Goal: Navigation & Orientation: Find specific page/section

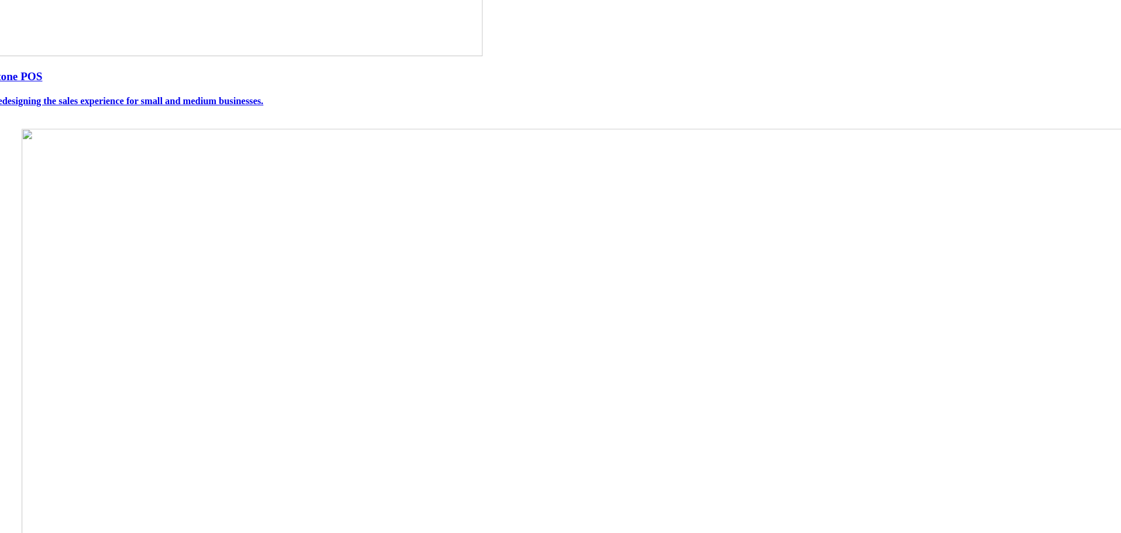
scroll to position [351, 0]
click at [581, 233] on img at bounding box center [591, 413] width 1226 height 878
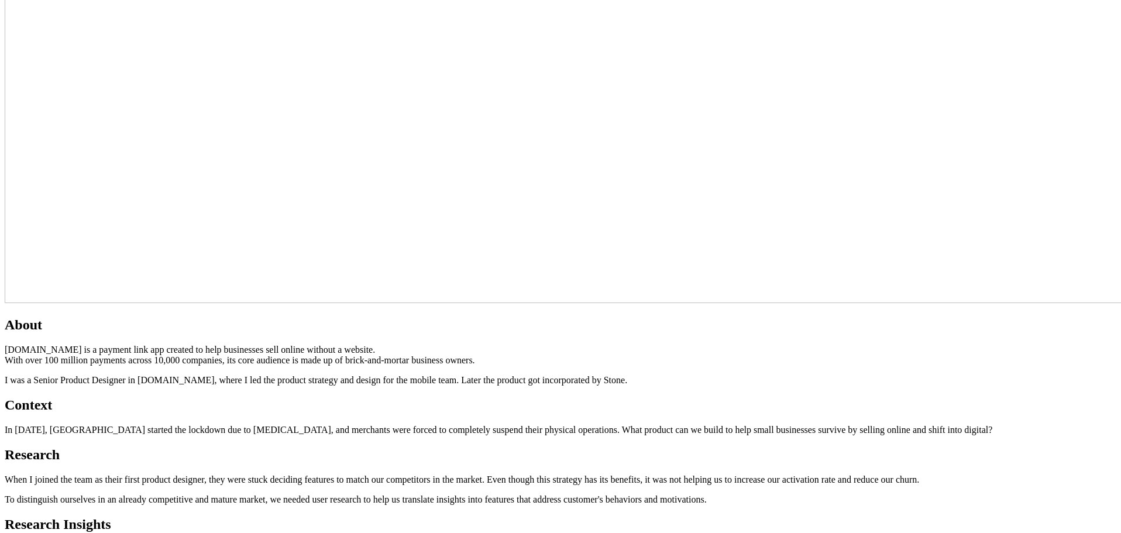
scroll to position [761, 0]
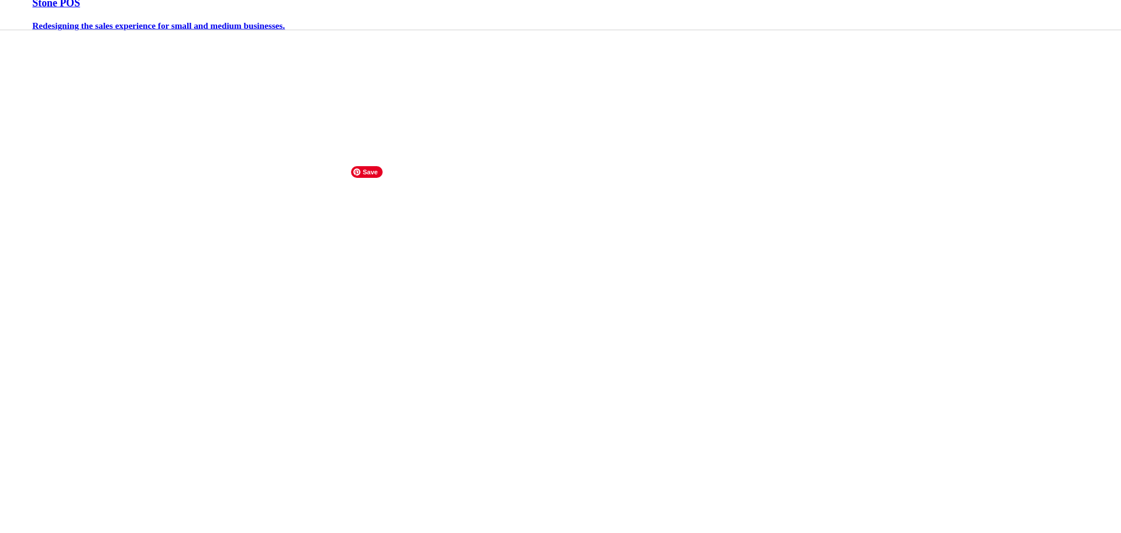
scroll to position [117, 0]
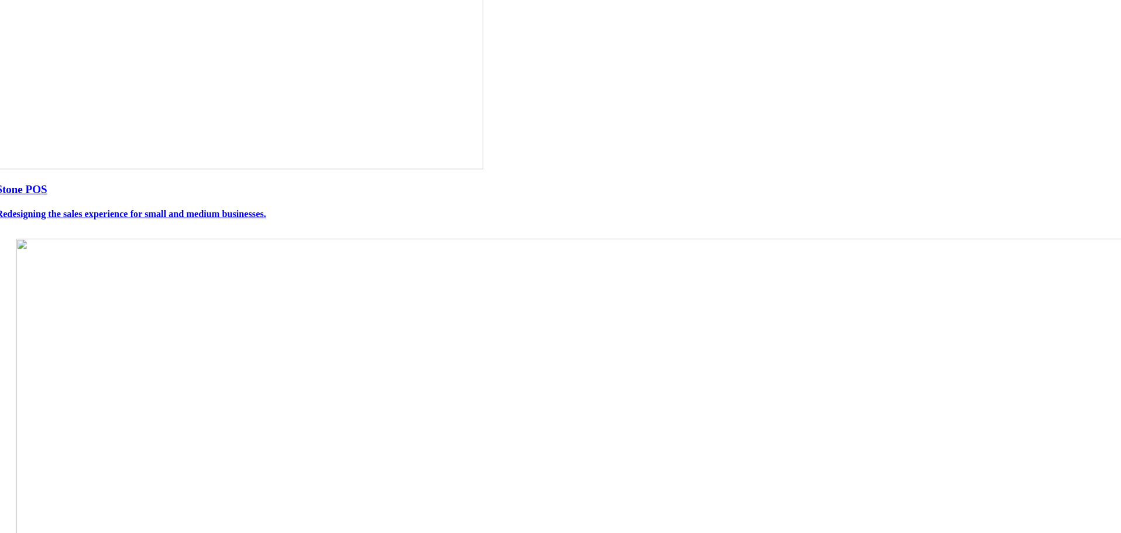
click at [483, 169] on img at bounding box center [240, 44] width 488 height 249
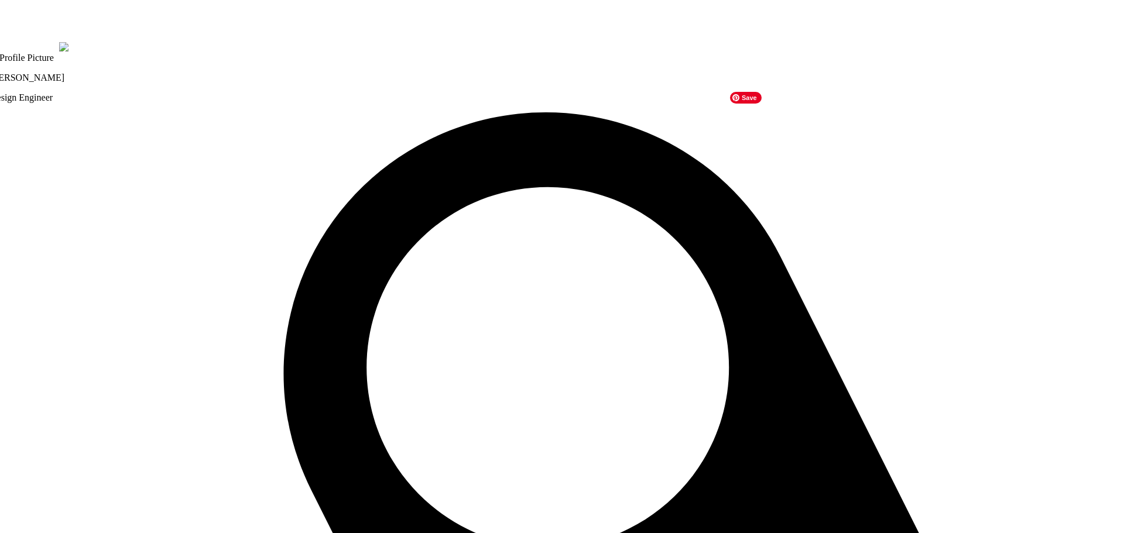
drag, startPoint x: 752, startPoint y: 196, endPoint x: 738, endPoint y: 206, distance: 17.2
click at [59, 53] on img at bounding box center [24, 47] width 69 height 11
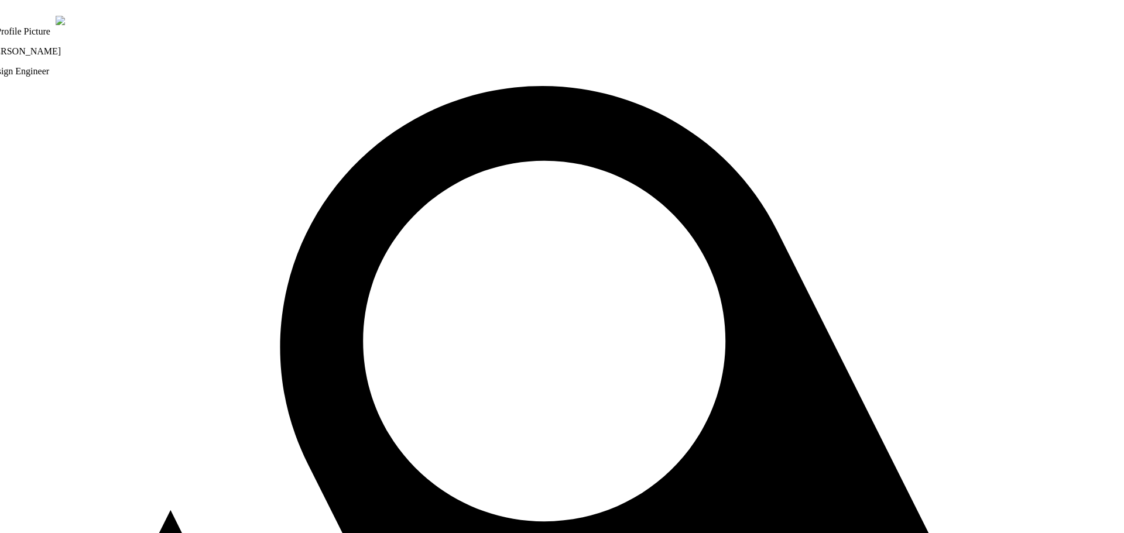
drag, startPoint x: 322, startPoint y: 197, endPoint x: 321, endPoint y: 181, distance: 15.3
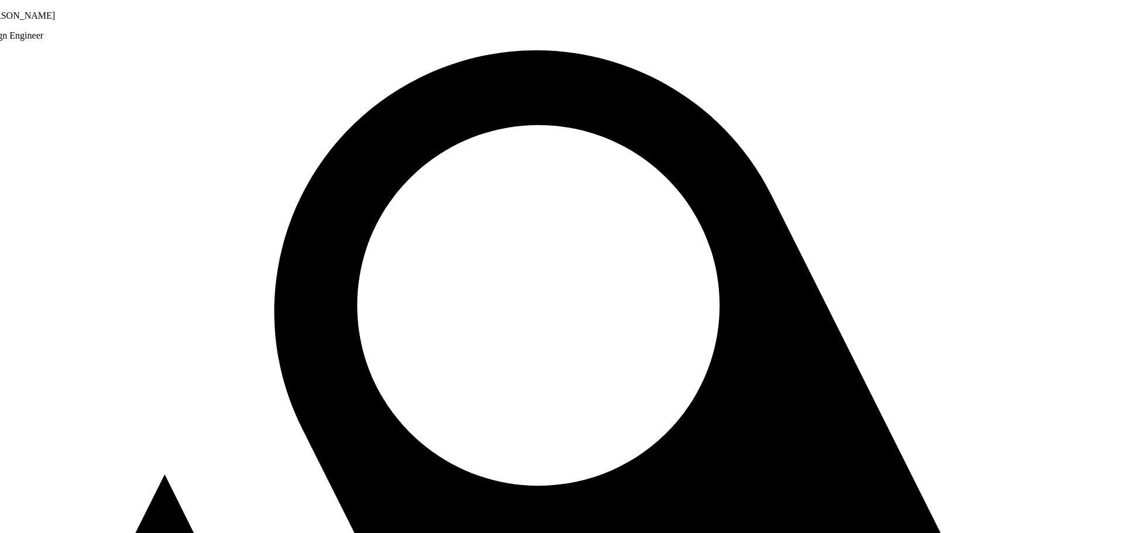
drag, startPoint x: 321, startPoint y: 181, endPoint x: 315, endPoint y: 146, distance: 36.2
drag, startPoint x: 233, startPoint y: 457, endPoint x: 236, endPoint y: 437, distance: 20.1
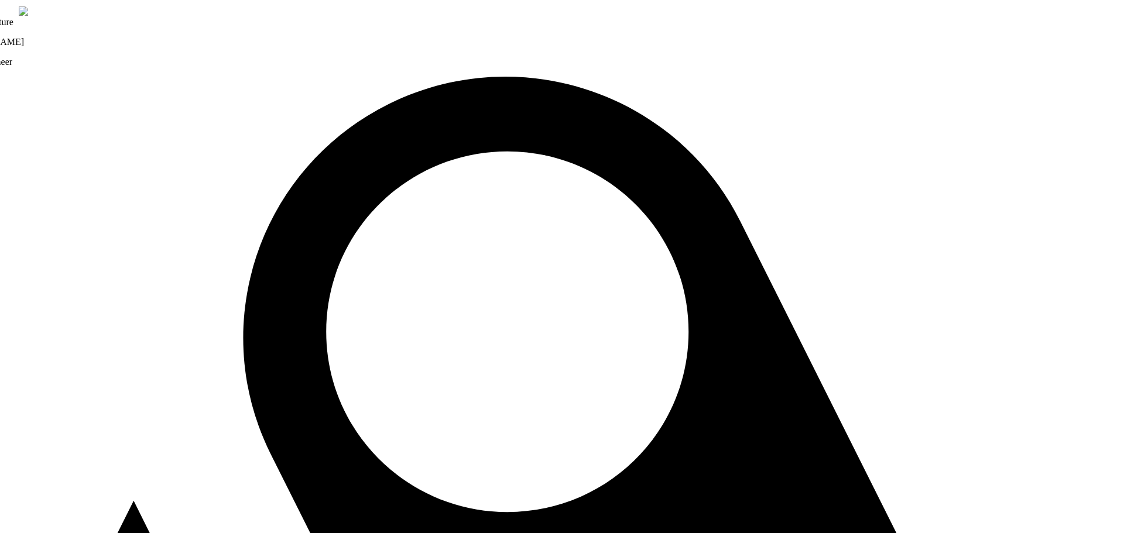
drag, startPoint x: 305, startPoint y: 434, endPoint x: 272, endPoint y: 478, distance: 55.1
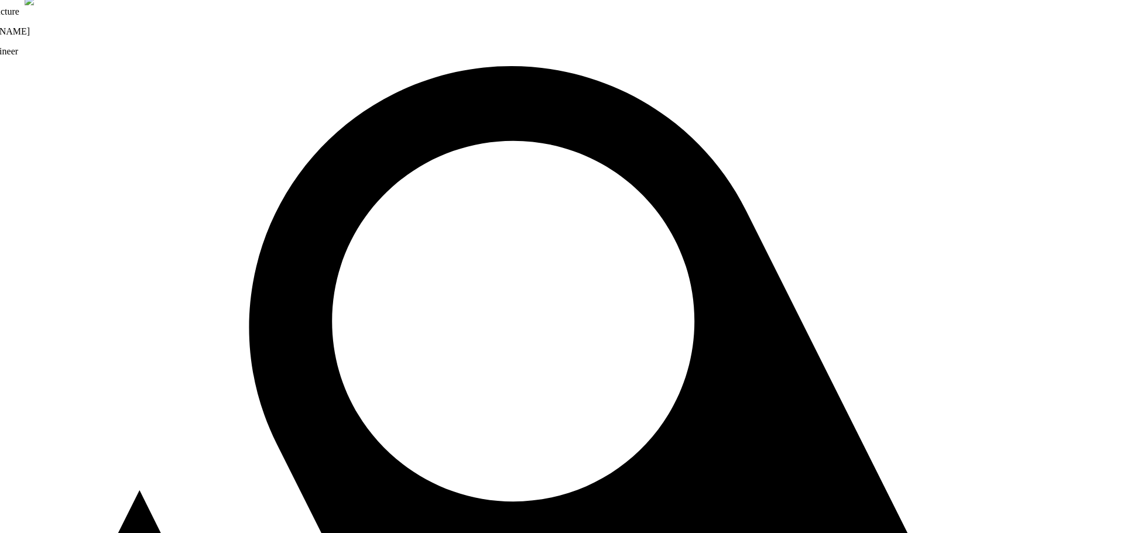
drag, startPoint x: 272, startPoint y: 478, endPoint x: 281, endPoint y: 465, distance: 15.5
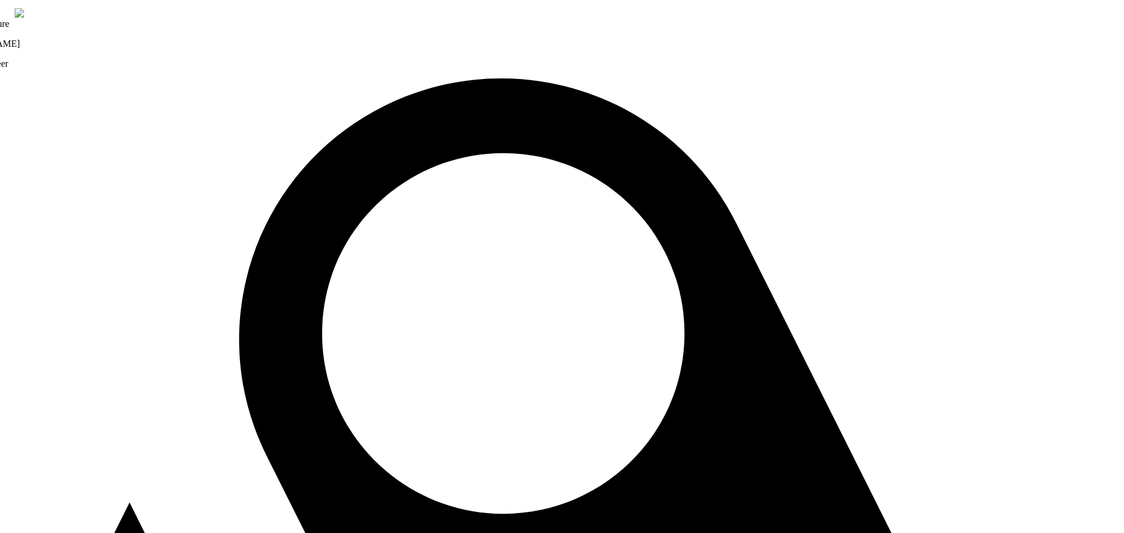
drag, startPoint x: 994, startPoint y: 127, endPoint x: 624, endPoint y: 438, distance: 483.9
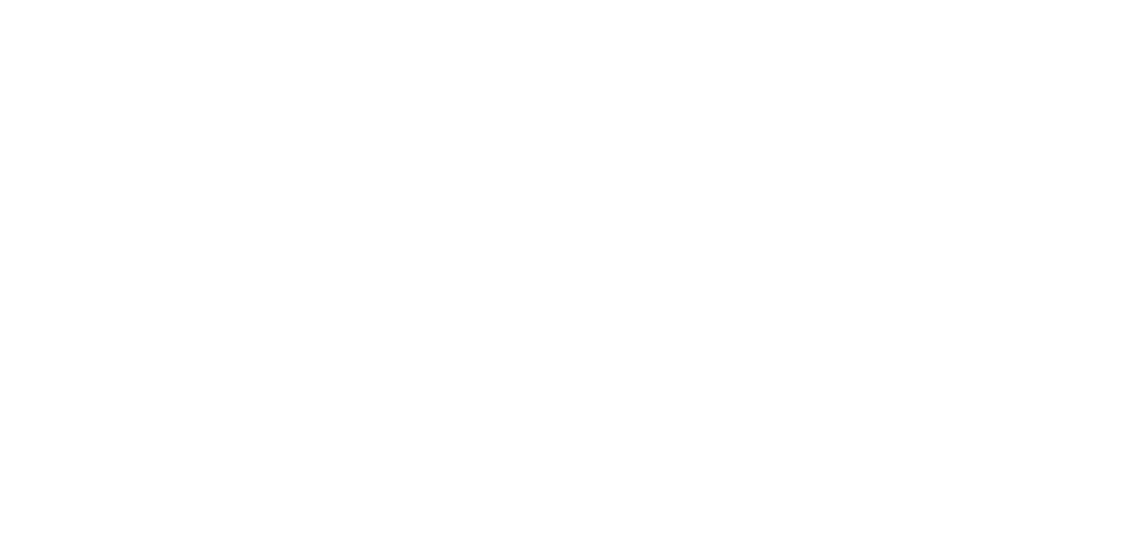
drag, startPoint x: 762, startPoint y: 306, endPoint x: 914, endPoint y: 65, distance: 284.6
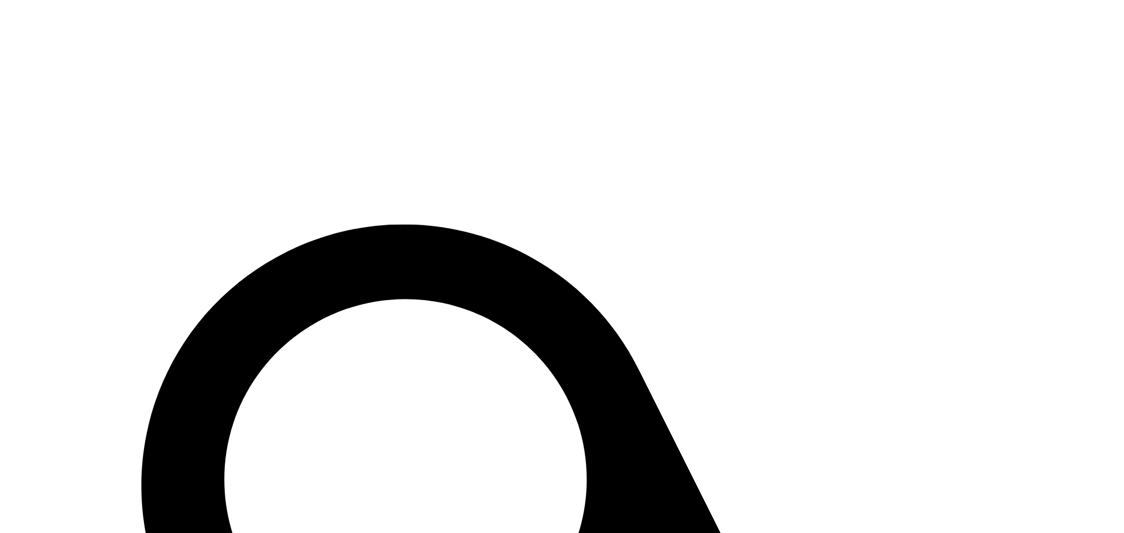
drag, startPoint x: 825, startPoint y: 351, endPoint x: 867, endPoint y: 188, distance: 168.8
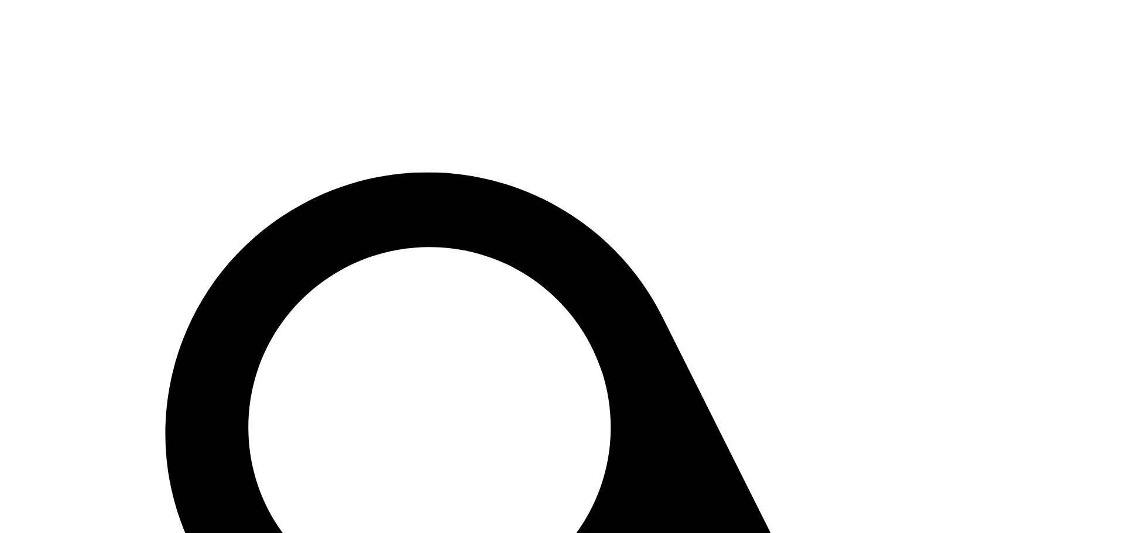
drag, startPoint x: 569, startPoint y: 352, endPoint x: 594, endPoint y: 300, distance: 57.6
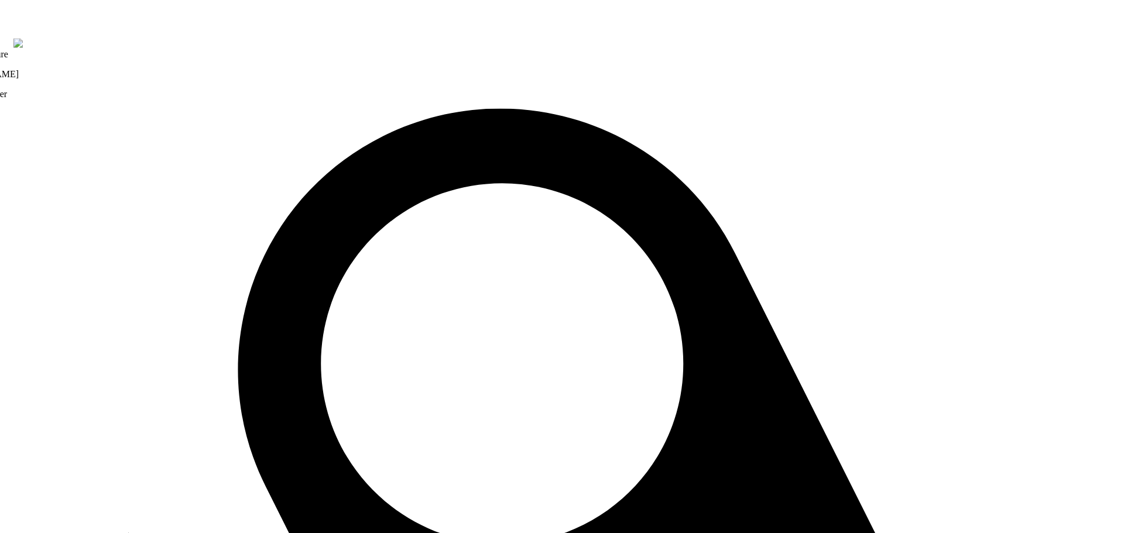
drag, startPoint x: 833, startPoint y: 396, endPoint x: 904, endPoint y: 337, distance: 92.2
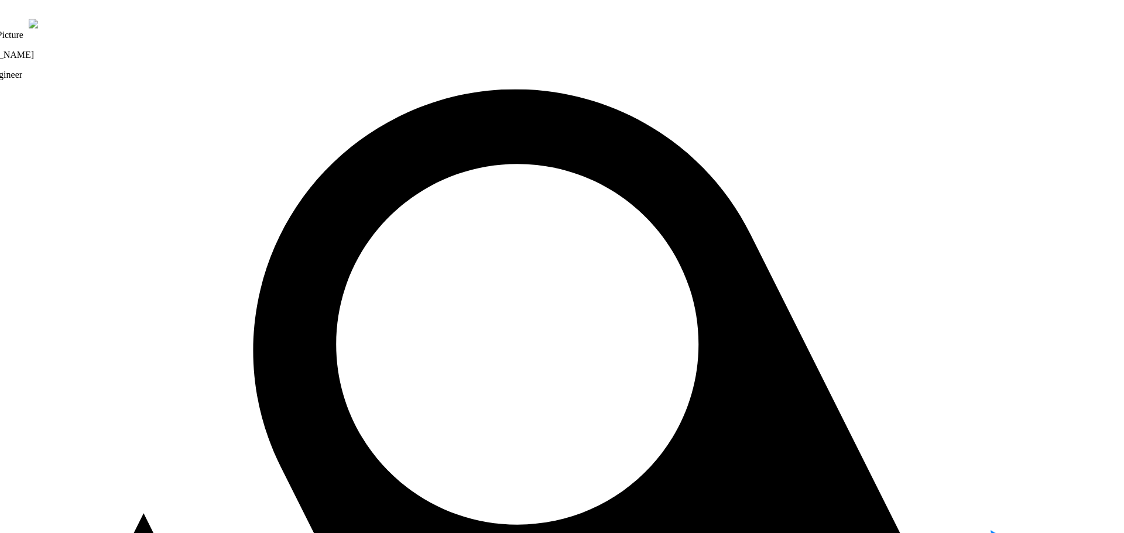
drag, startPoint x: 896, startPoint y: 303, endPoint x: 911, endPoint y: 283, distance: 24.6
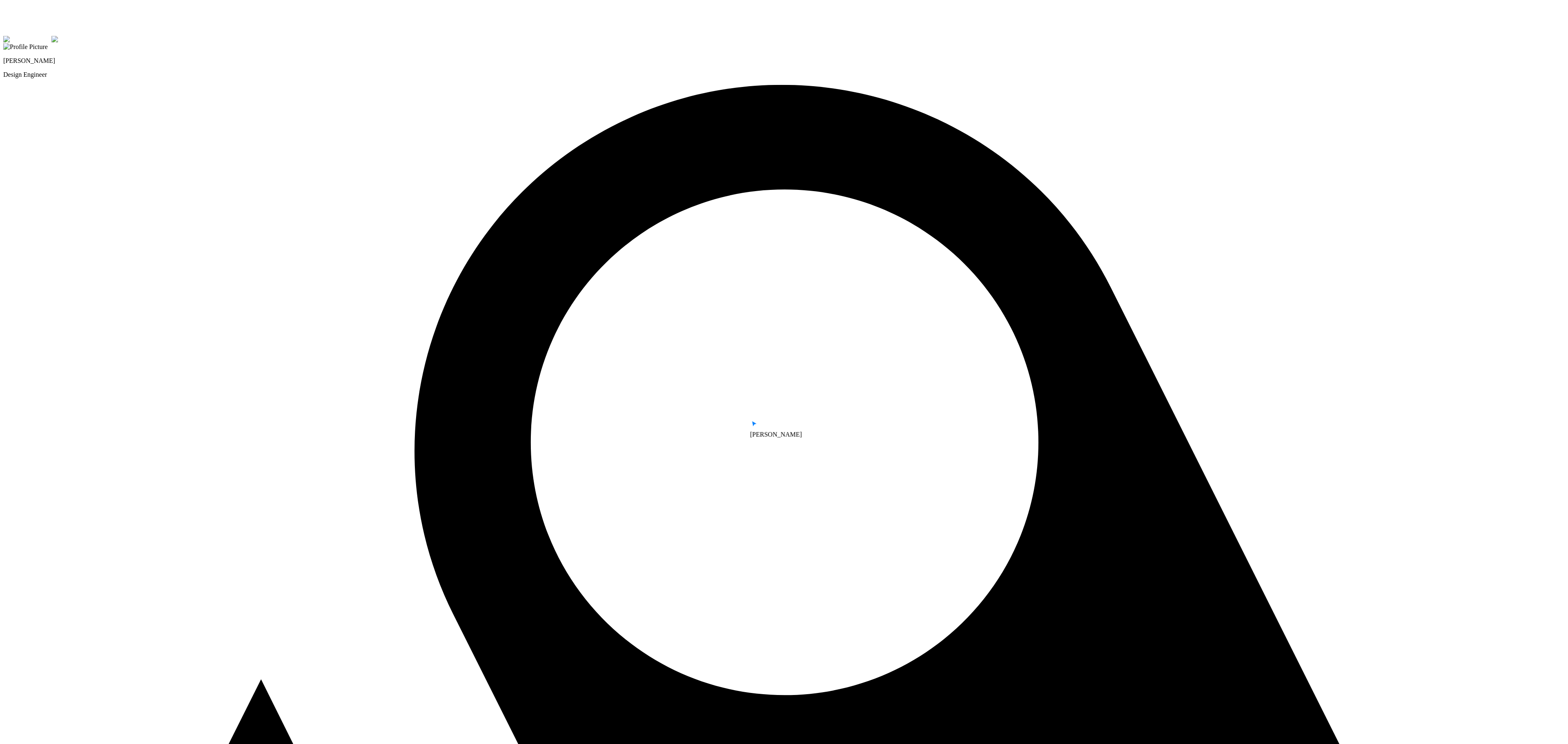
drag, startPoint x: 878, startPoint y: 346, endPoint x: 869, endPoint y: 535, distance: 189.2
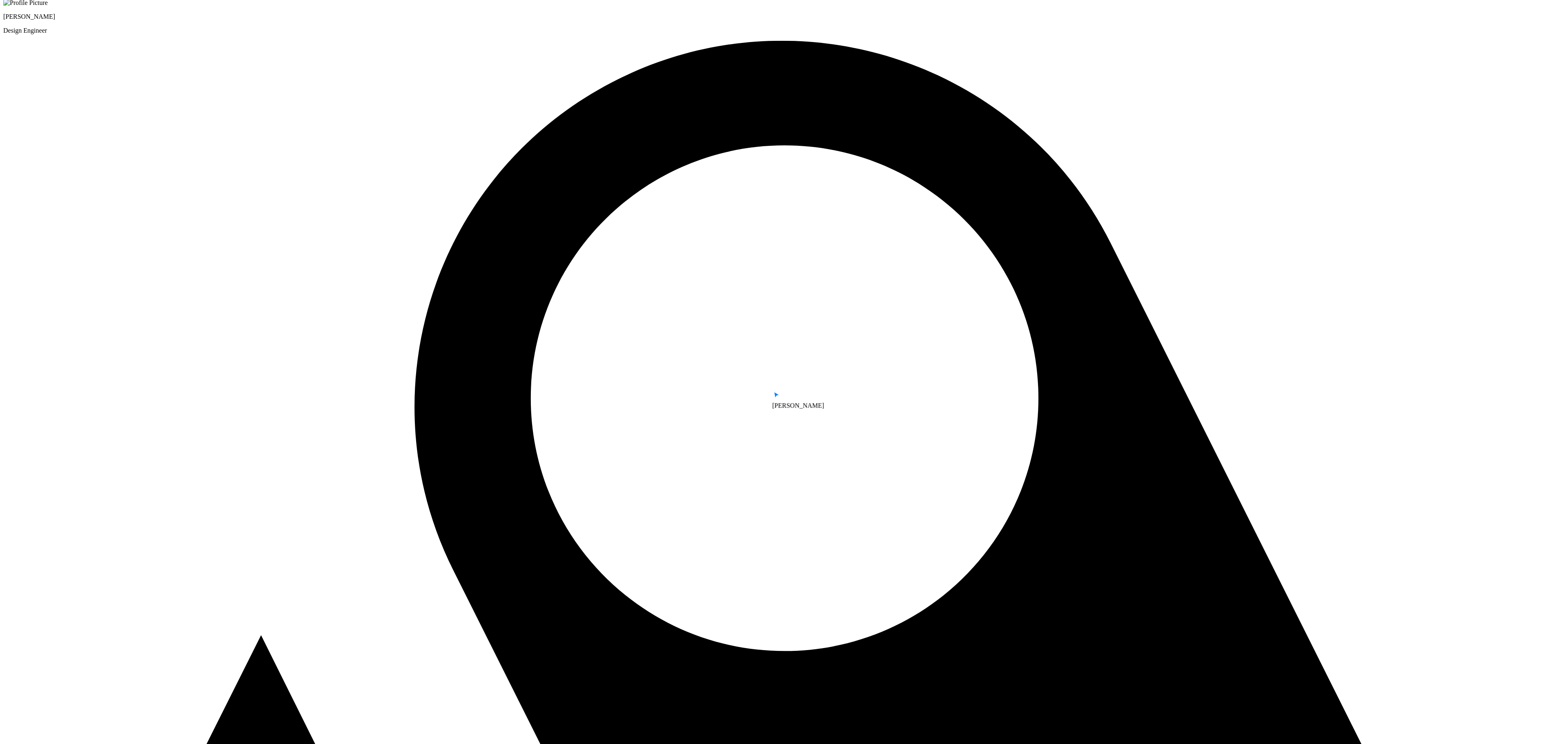
drag, startPoint x: 920, startPoint y: 542, endPoint x: 924, endPoint y: 502, distance: 40.2
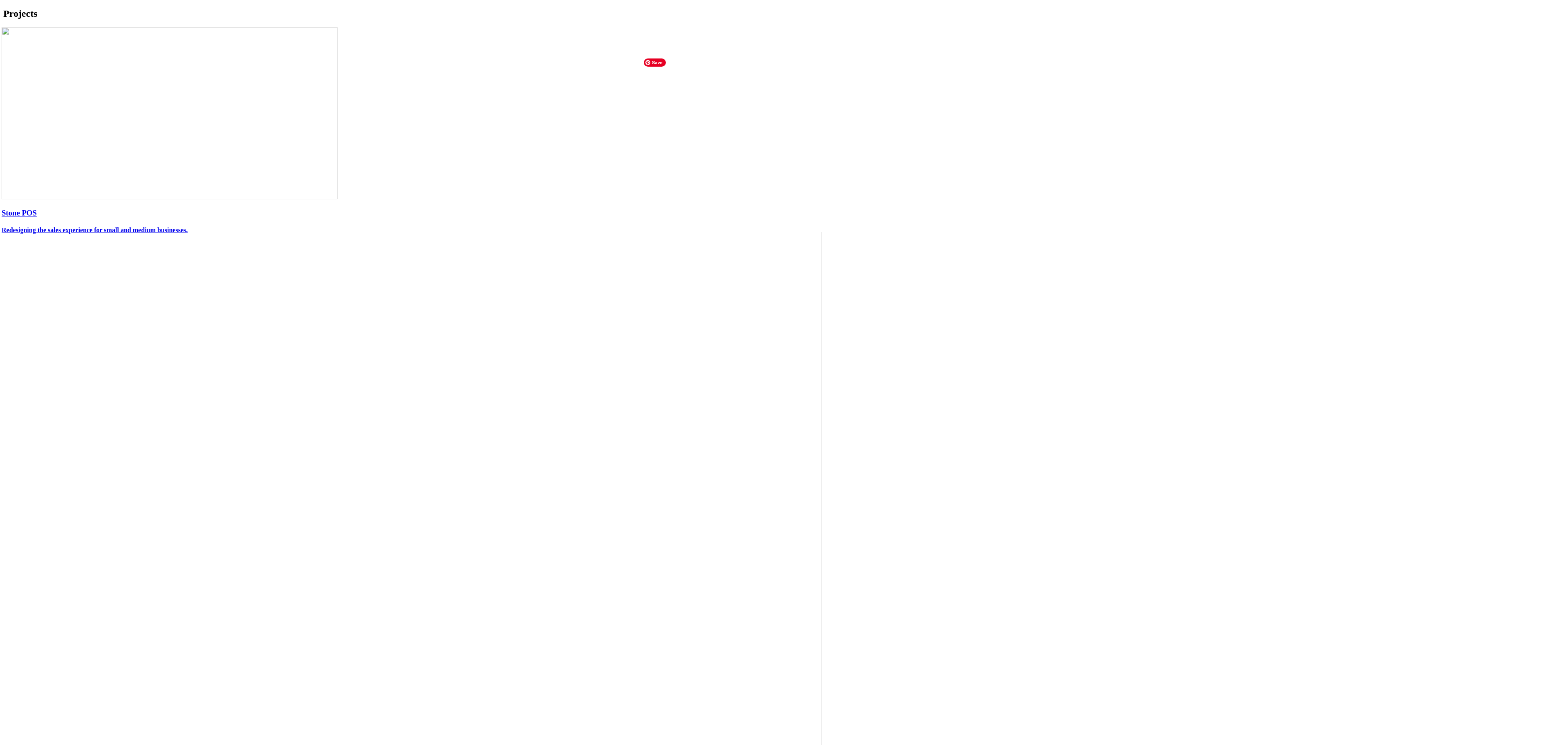
click at [337, 194] on img at bounding box center [169, 113] width 336 height 172
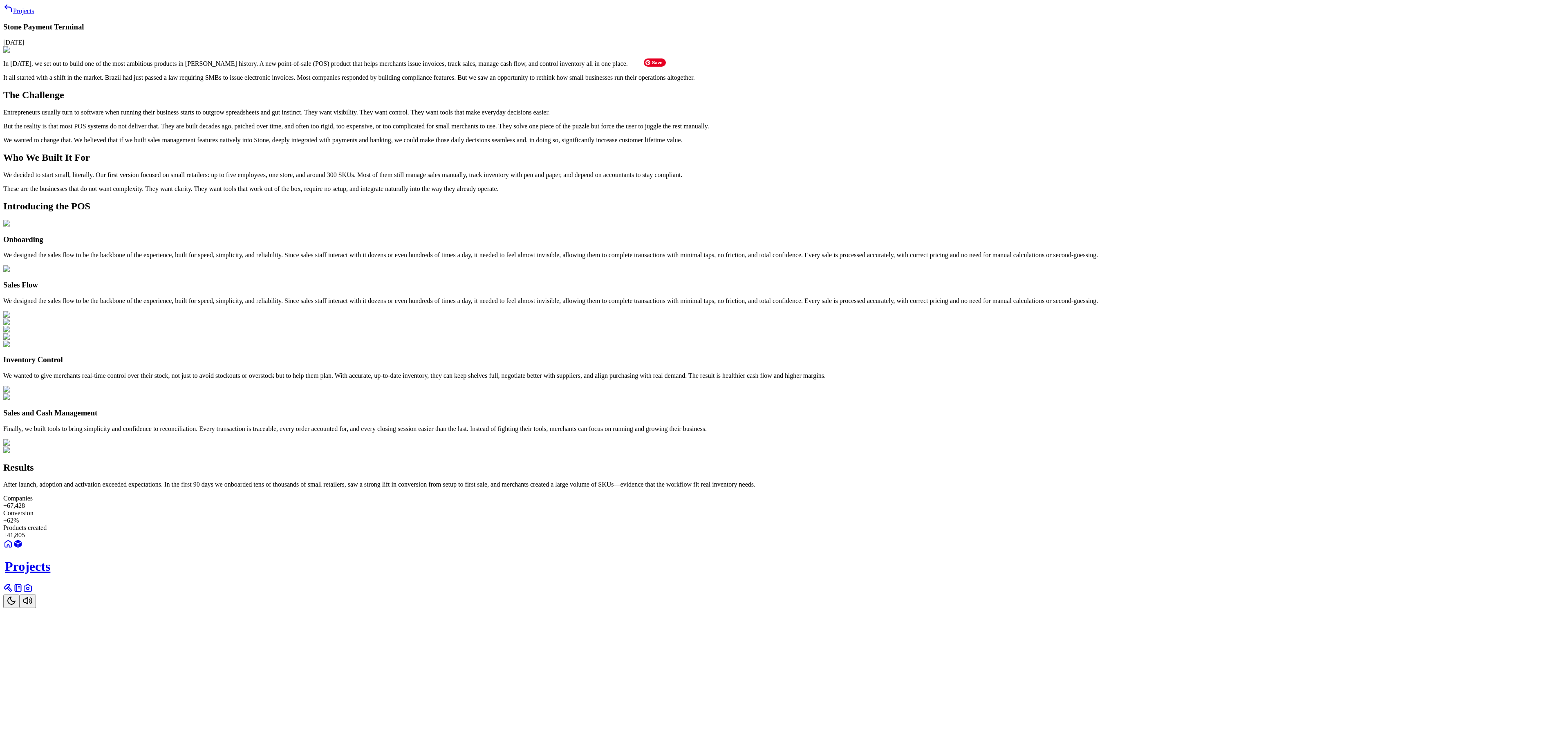
scroll to position [2738, 0]
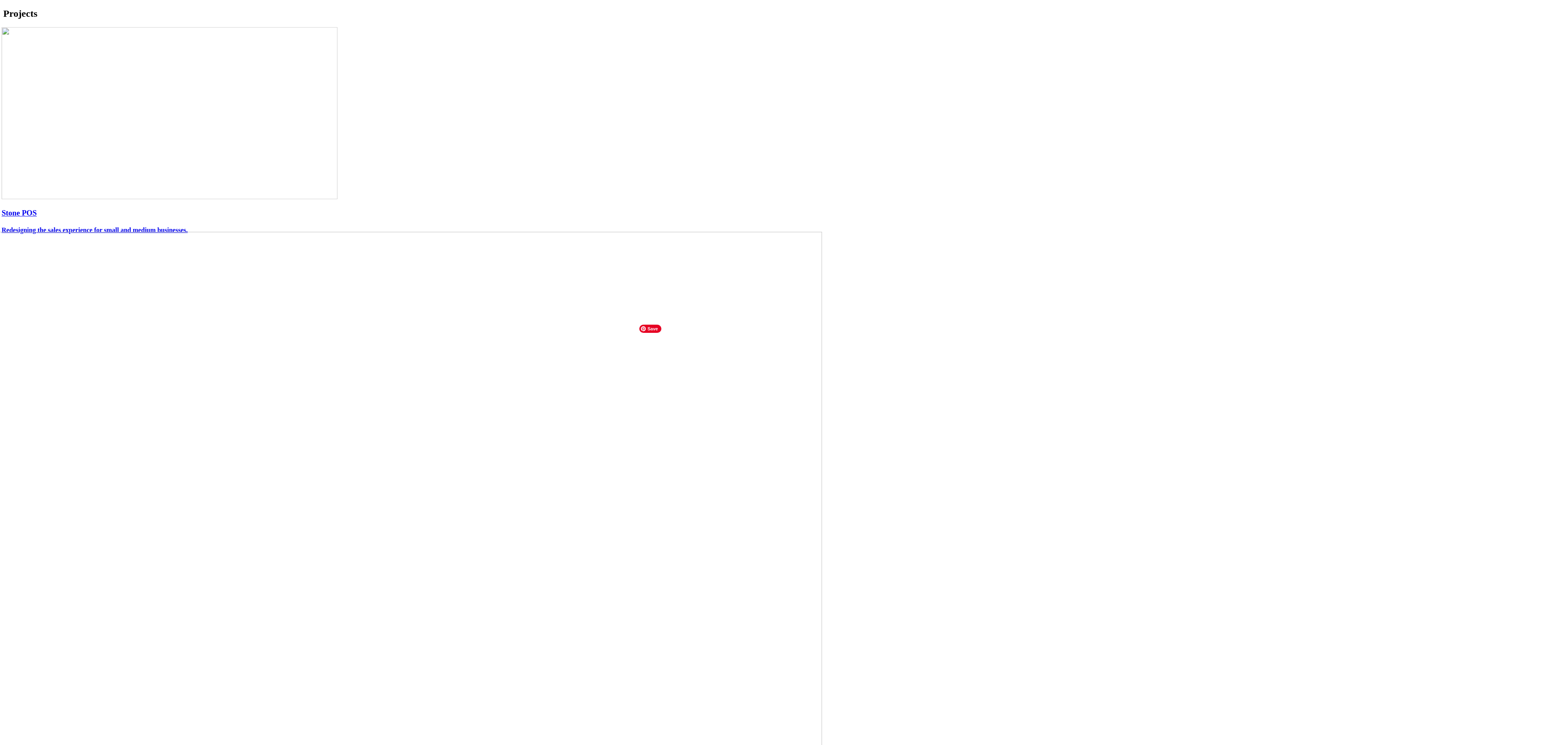
click at [745, 398] on img at bounding box center [400, 535] width 844 height 605
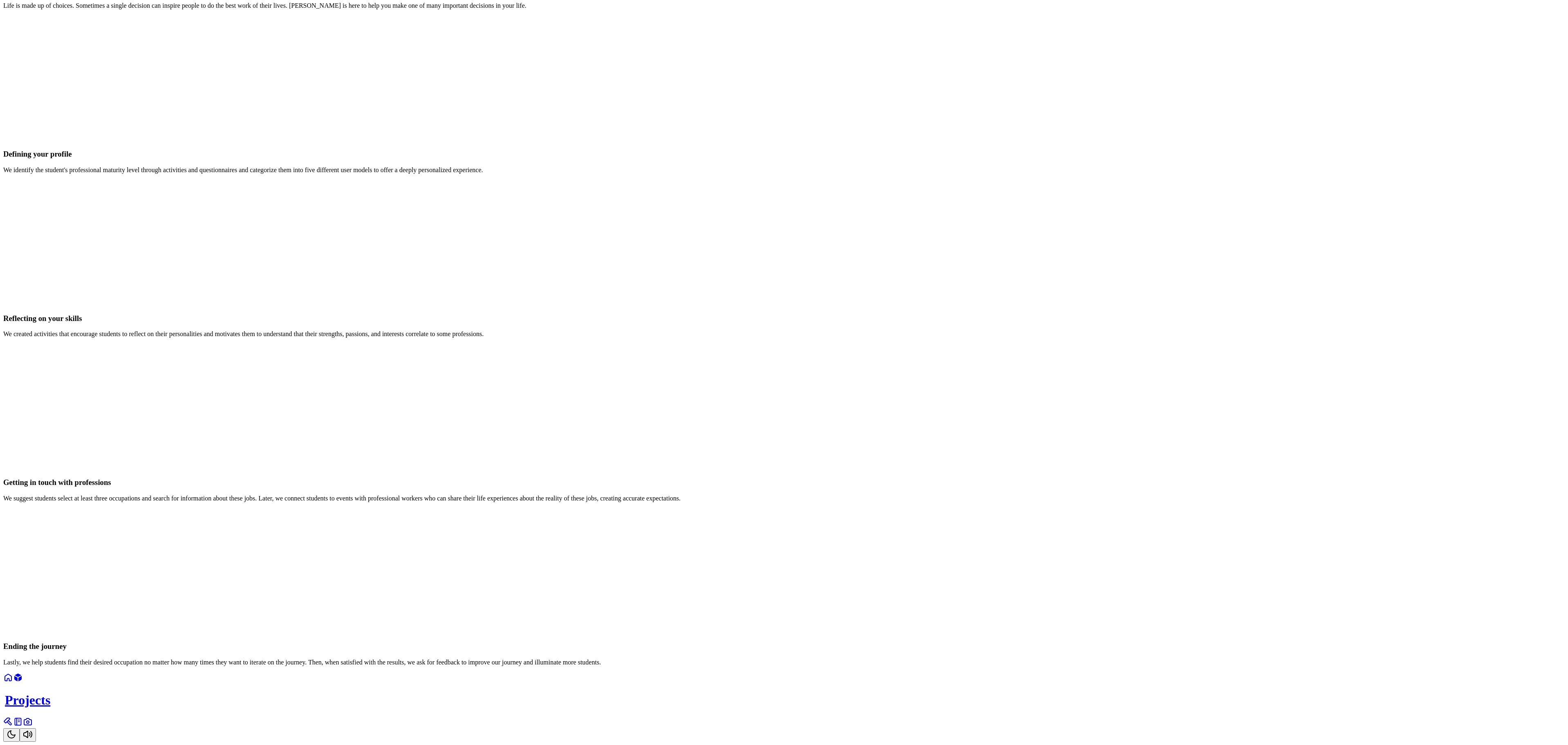
scroll to position [1670, 0]
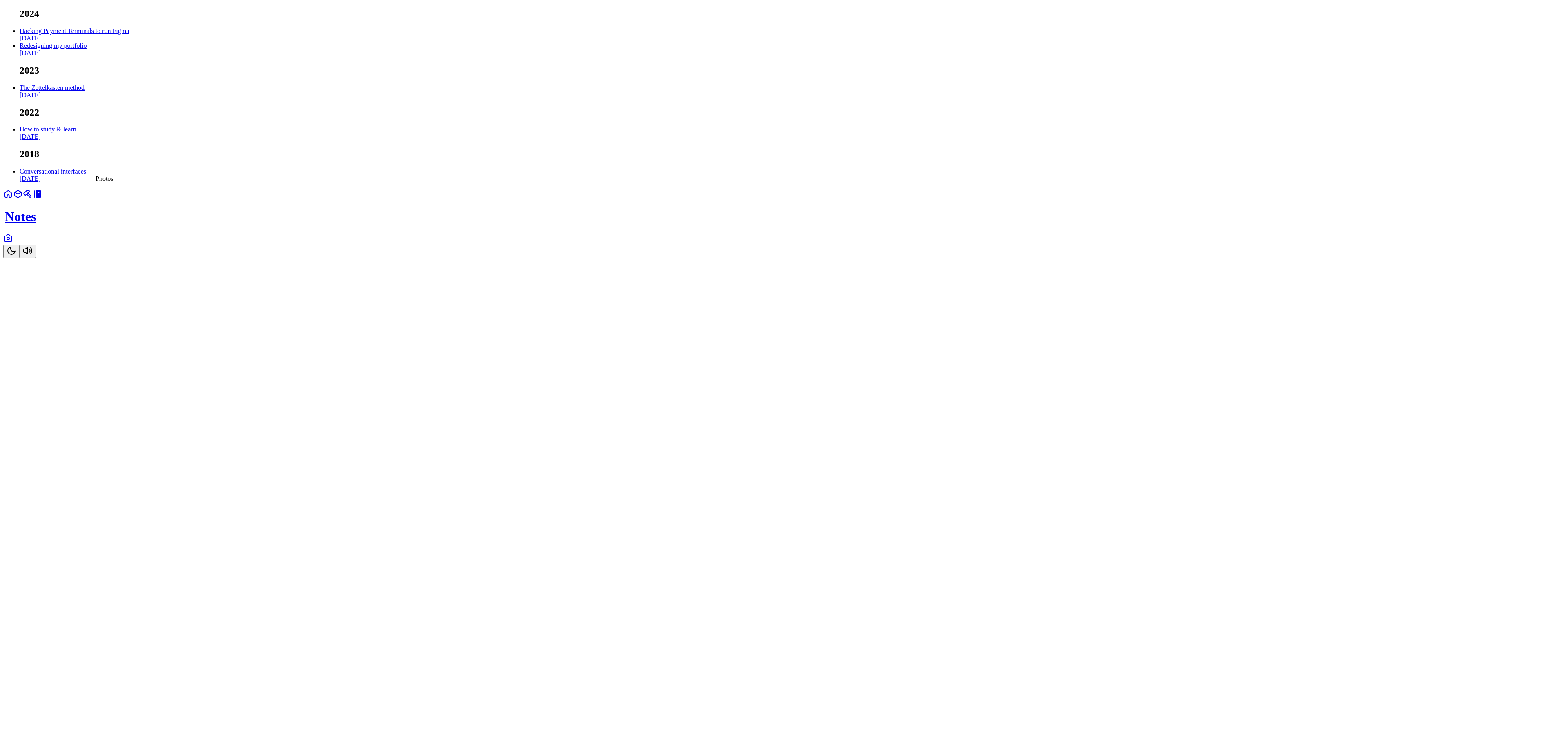
click at [13, 244] on link at bounding box center [8, 241] width 10 height 7
